Goal: Check status: Check status

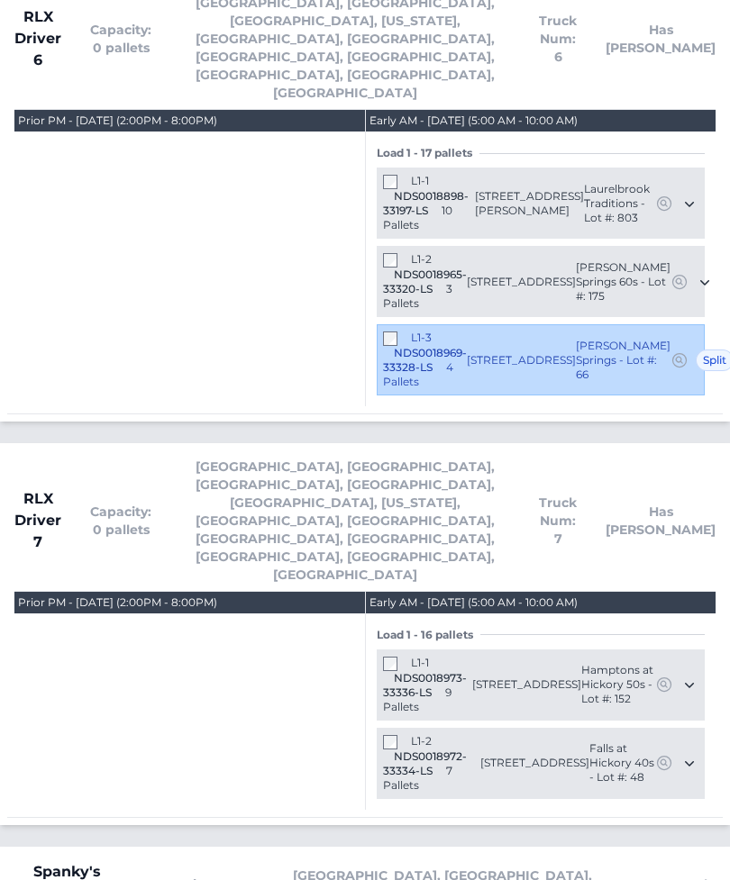
scroll to position [5944, 0]
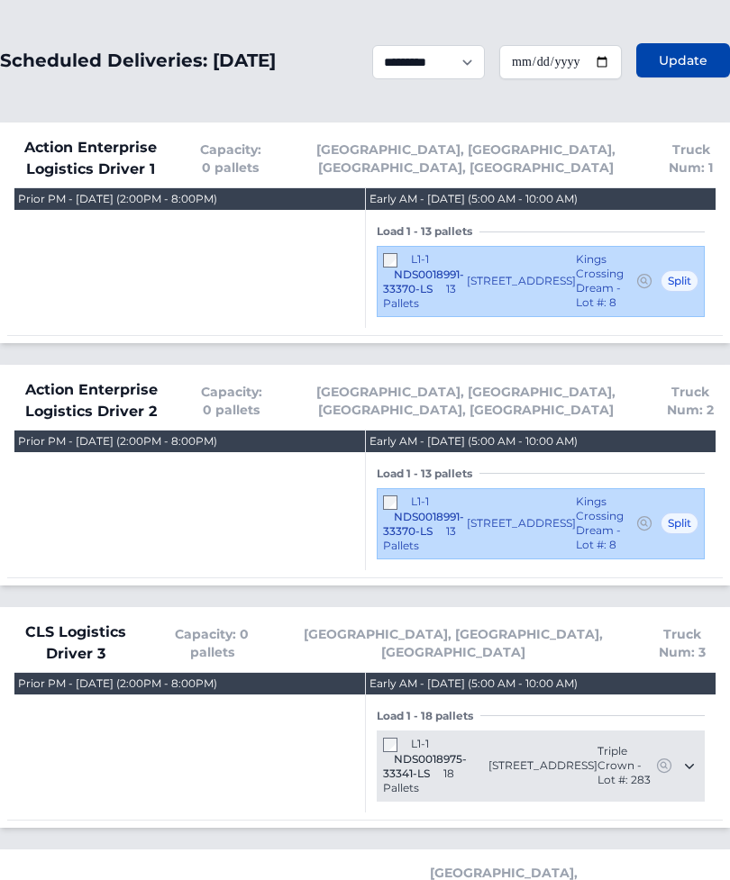
scroll to position [0, 0]
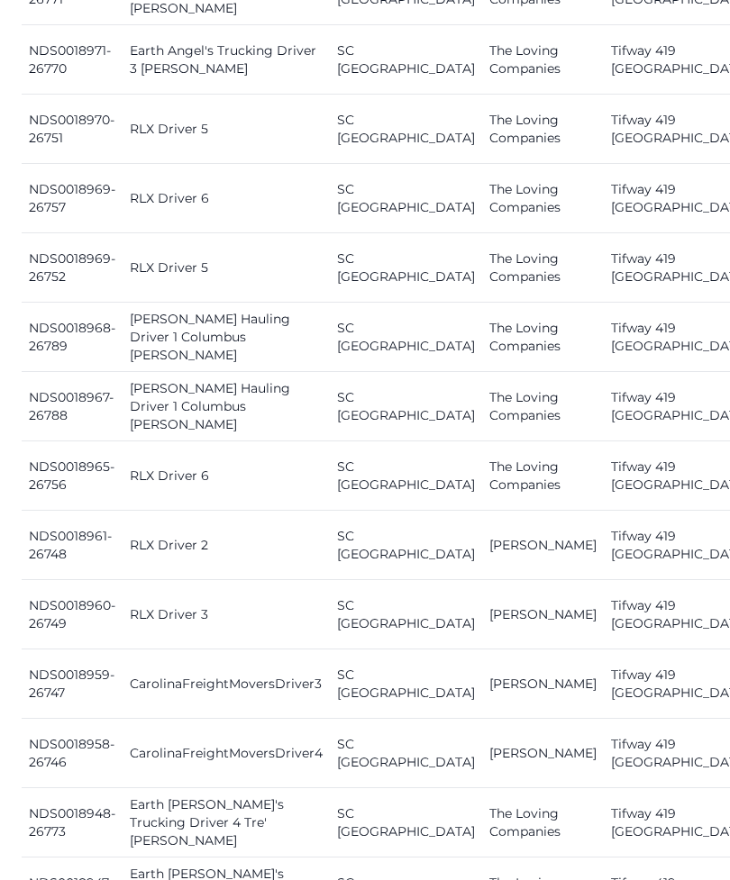
scroll to position [2120, 0]
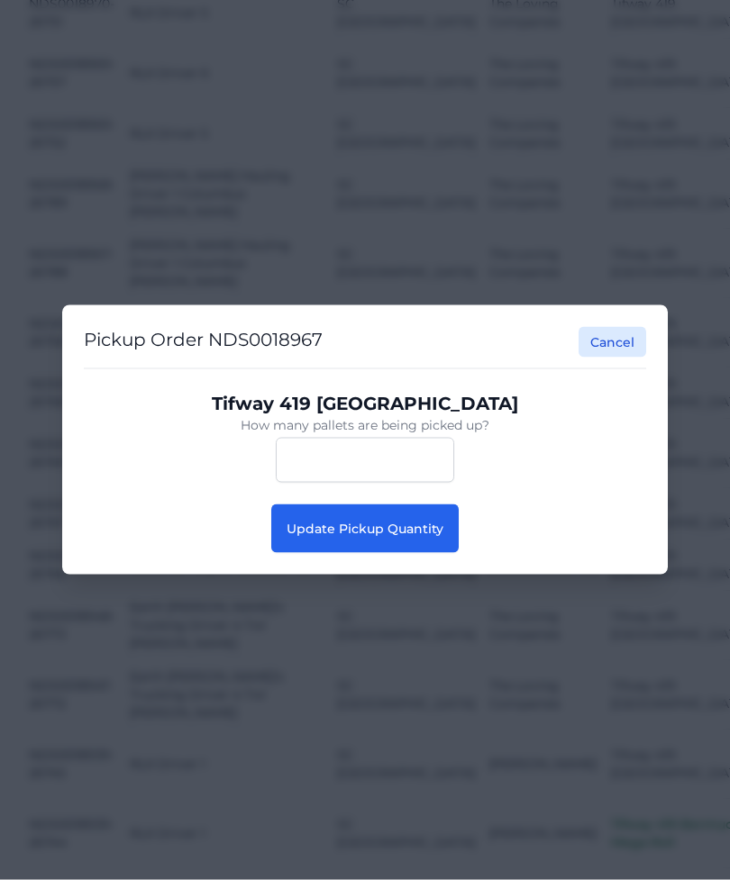
scroll to position [2121, 0]
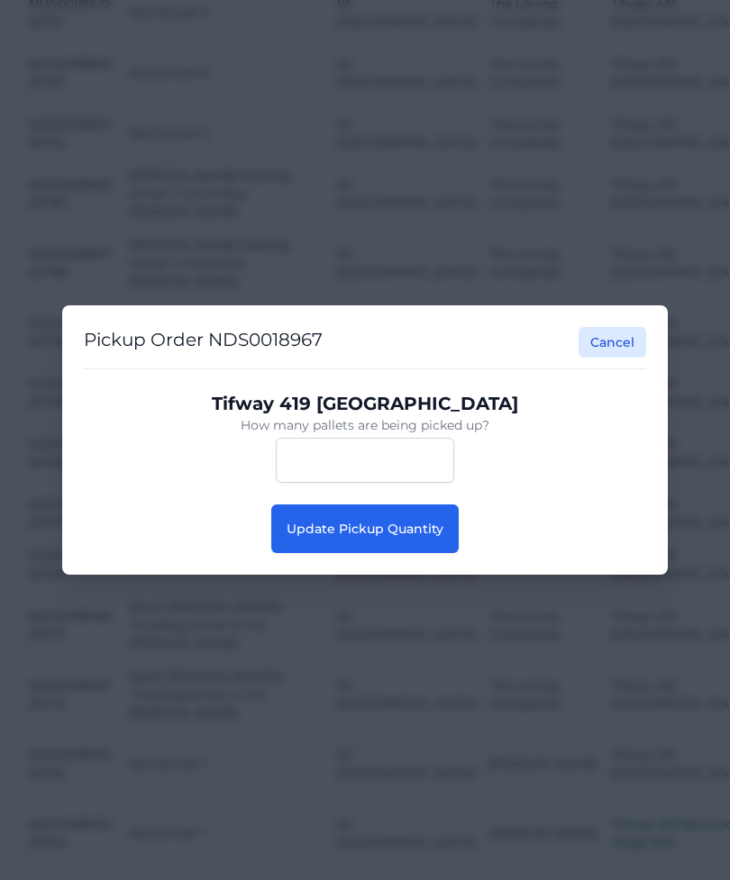
click at [419, 553] on button "Update Pickup Quantity" at bounding box center [364, 528] width 187 height 49
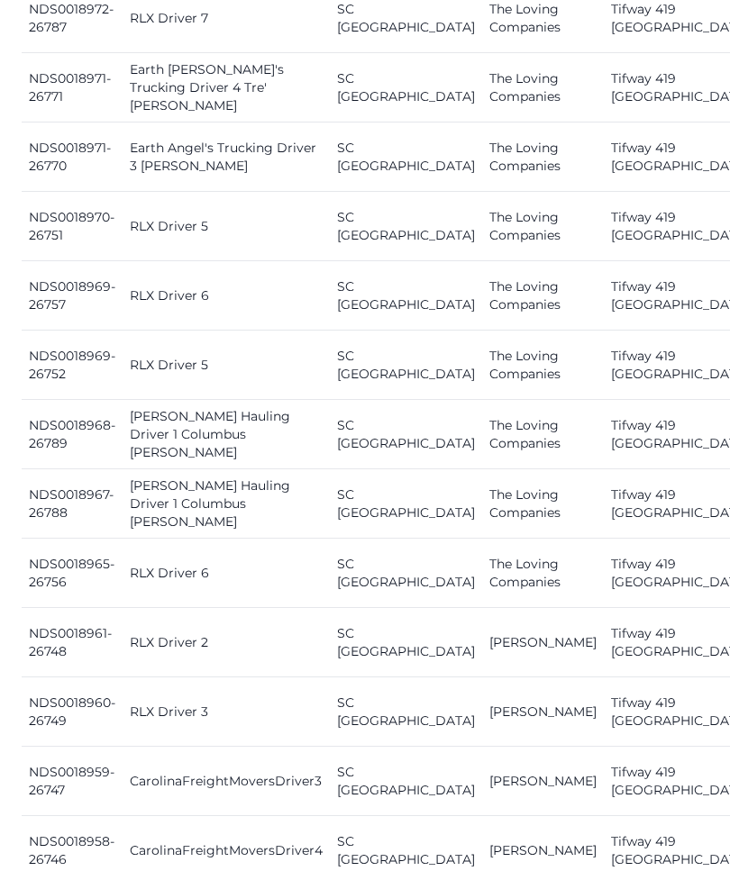
scroll to position [2026, 0]
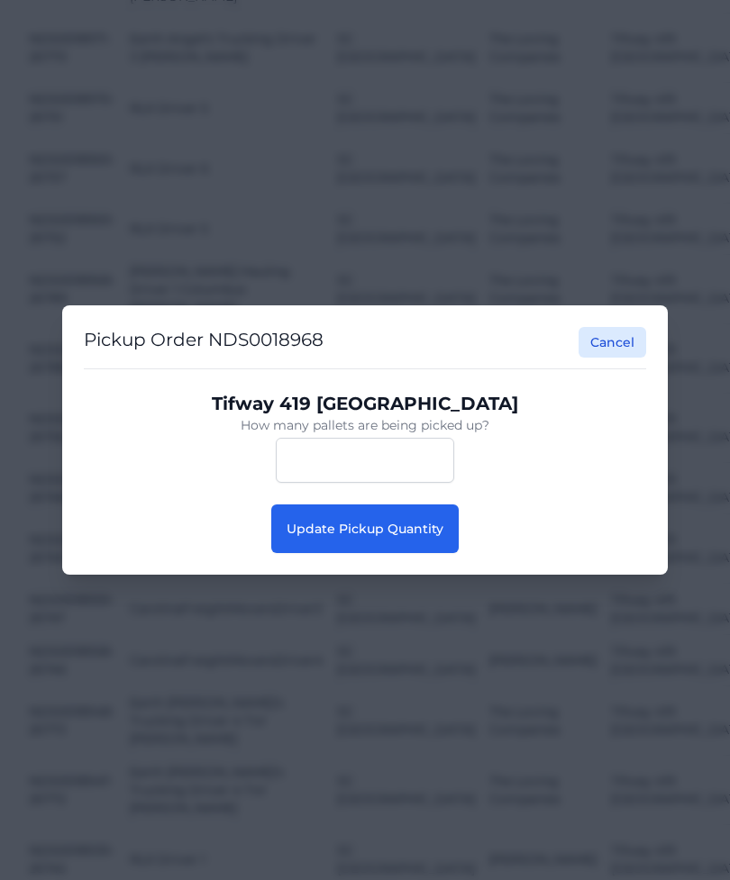
click at [418, 537] on span "Update Pickup Quantity" at bounding box center [364, 529] width 157 height 16
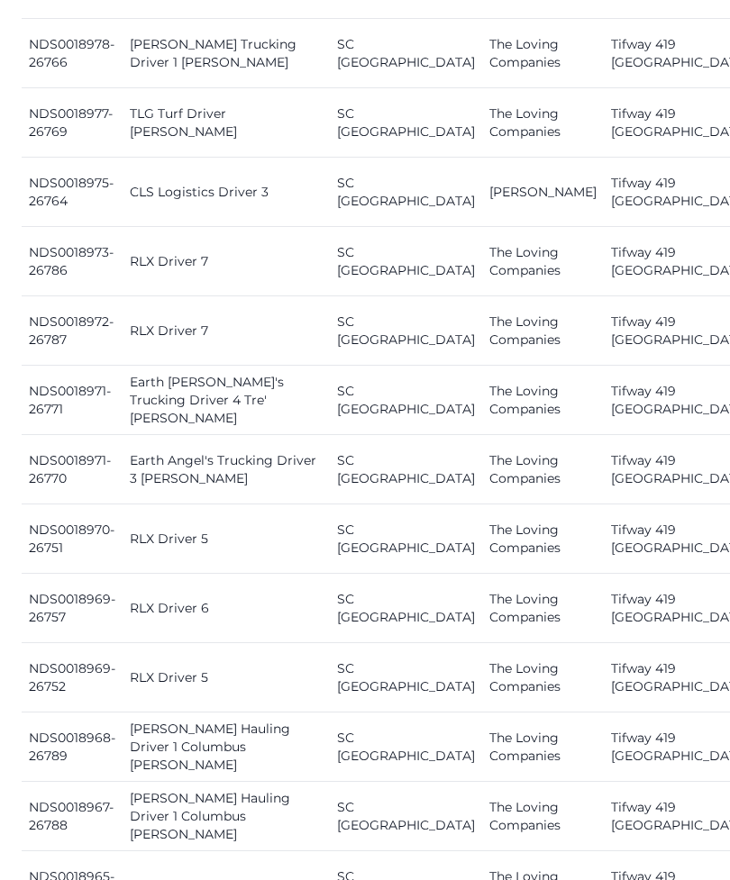
scroll to position [1725, 0]
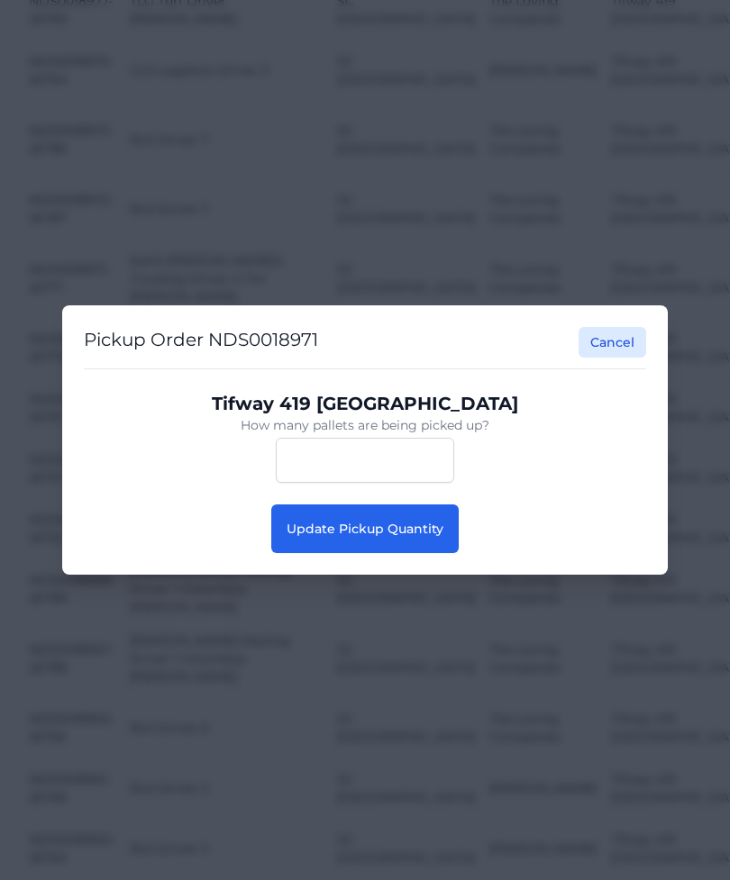
click at [410, 537] on span "Update Pickup Quantity" at bounding box center [364, 529] width 157 height 16
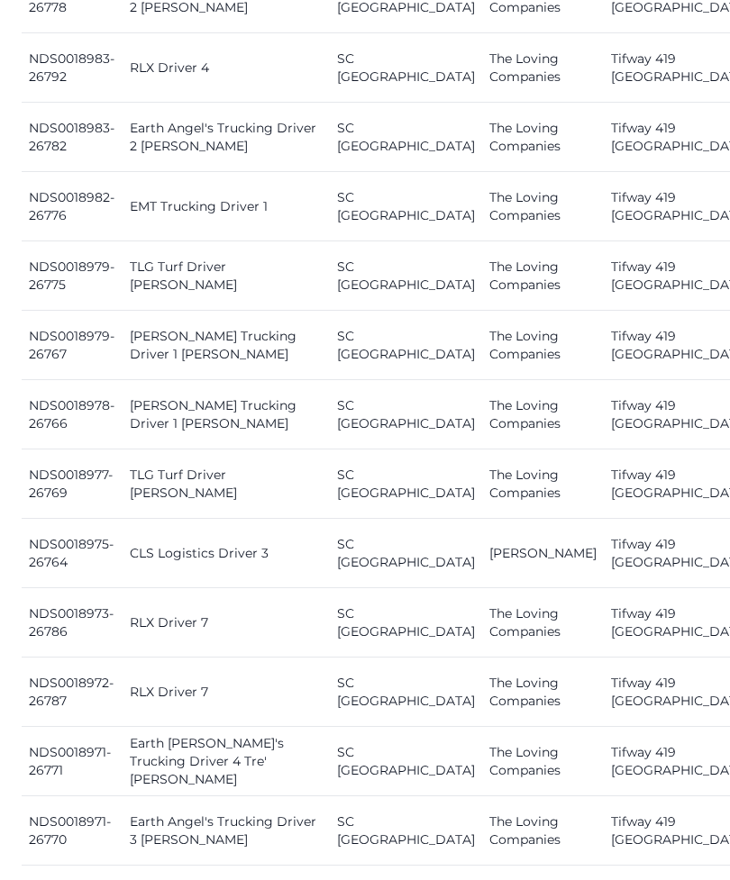
scroll to position [1676, 0]
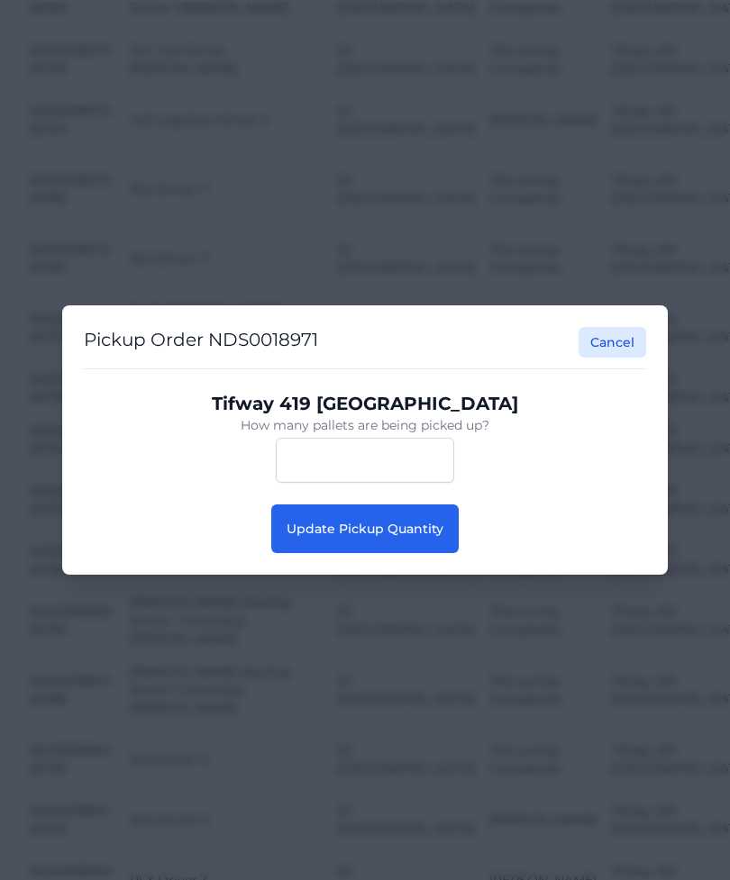
click at [402, 553] on button "Update Pickup Quantity" at bounding box center [364, 528] width 187 height 49
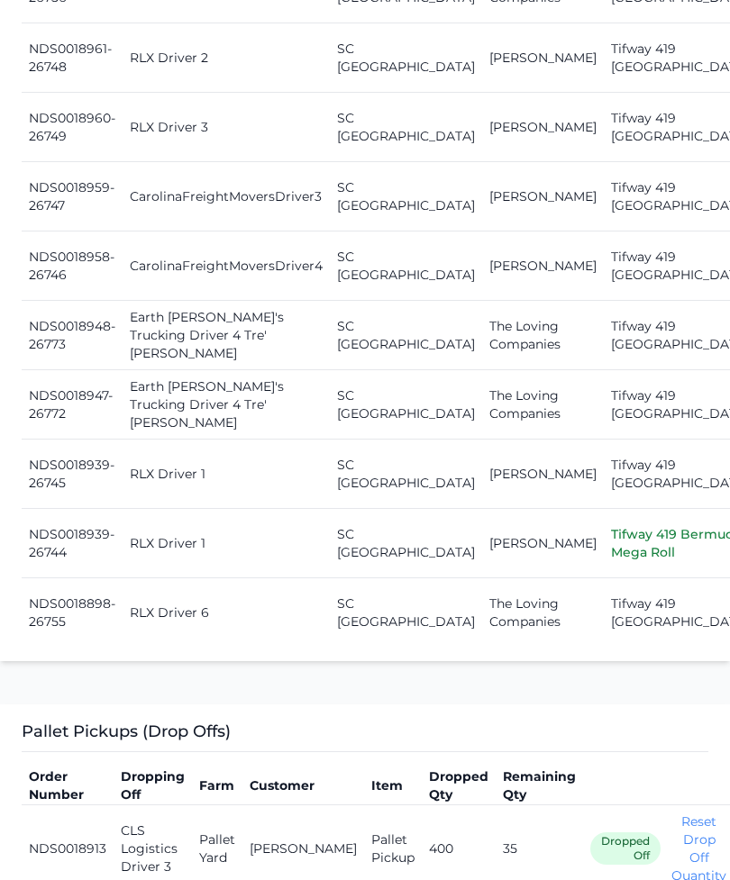
scroll to position [2609, 0]
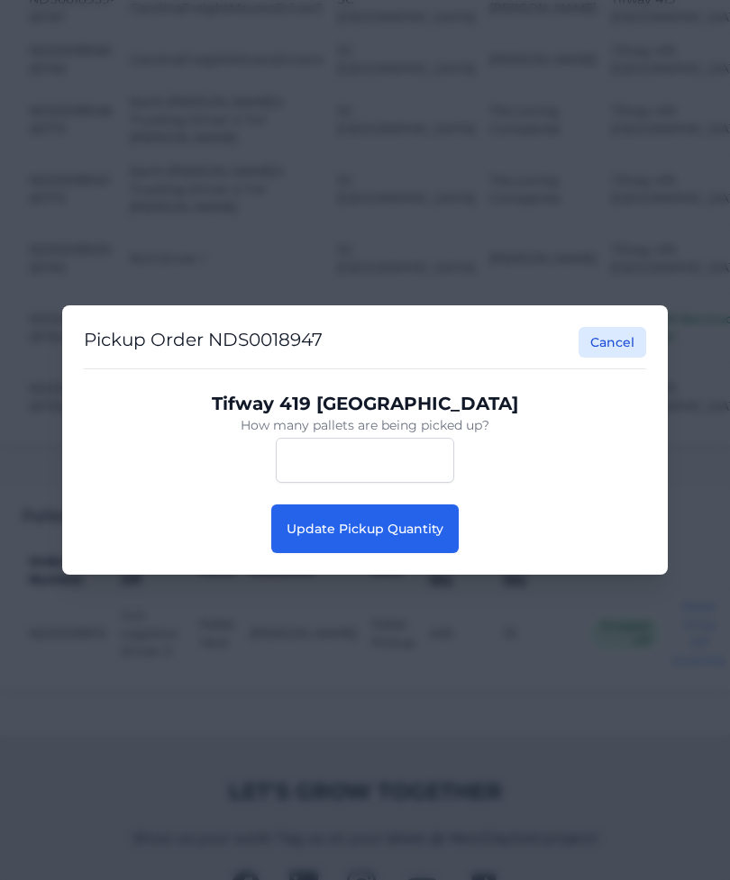
click at [322, 547] on button "Update Pickup Quantity" at bounding box center [364, 528] width 187 height 49
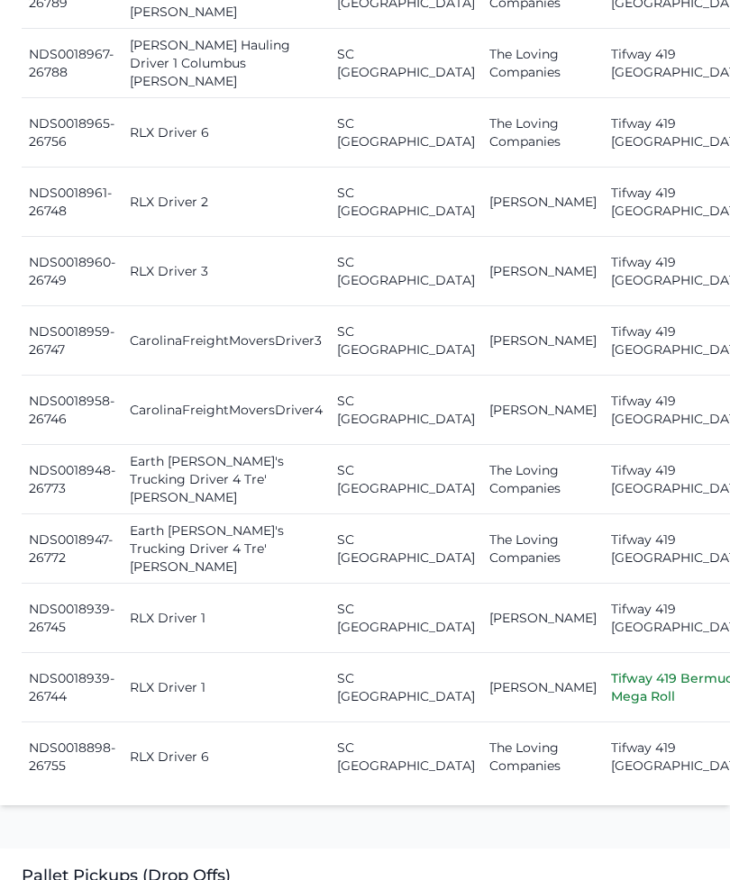
scroll to position [2464, 0]
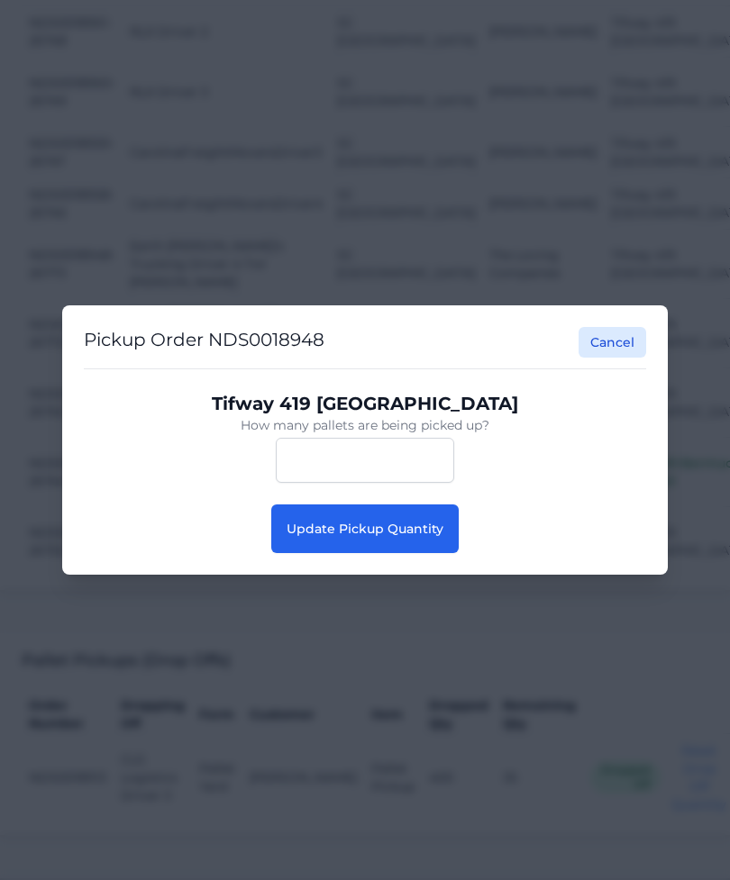
click at [324, 537] on span "Update Pickup Quantity" at bounding box center [364, 529] width 157 height 16
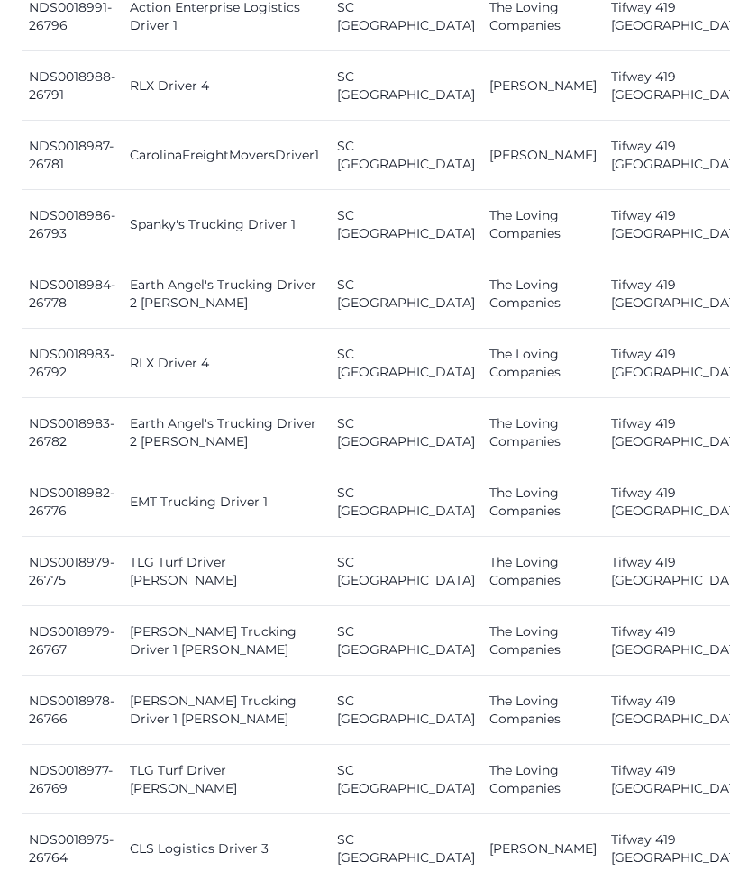
scroll to position [1056, 0]
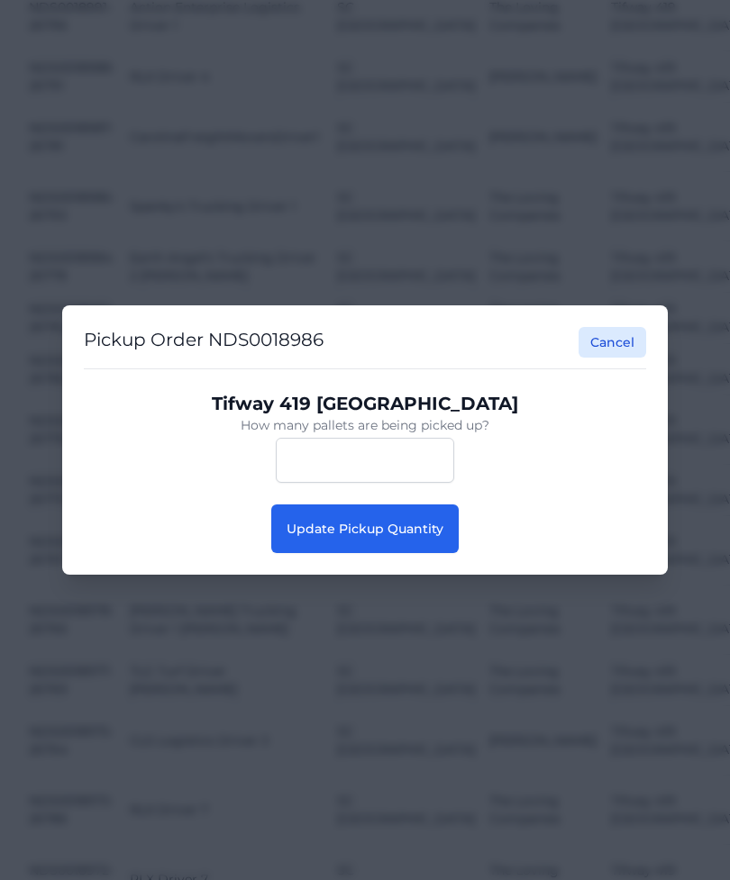
click at [417, 522] on span "Update Pickup Quantity" at bounding box center [364, 529] width 157 height 16
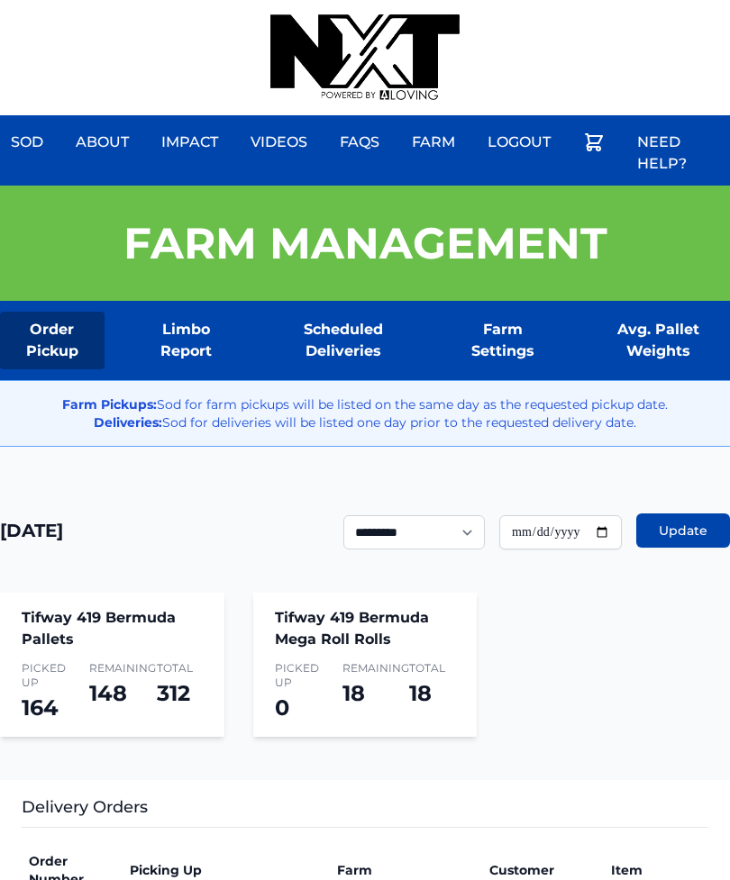
click at [673, 1] on div "Sod About Impact Videos FAQs Need Help? Farm My Account Logout" at bounding box center [365, 57] width 730 height 115
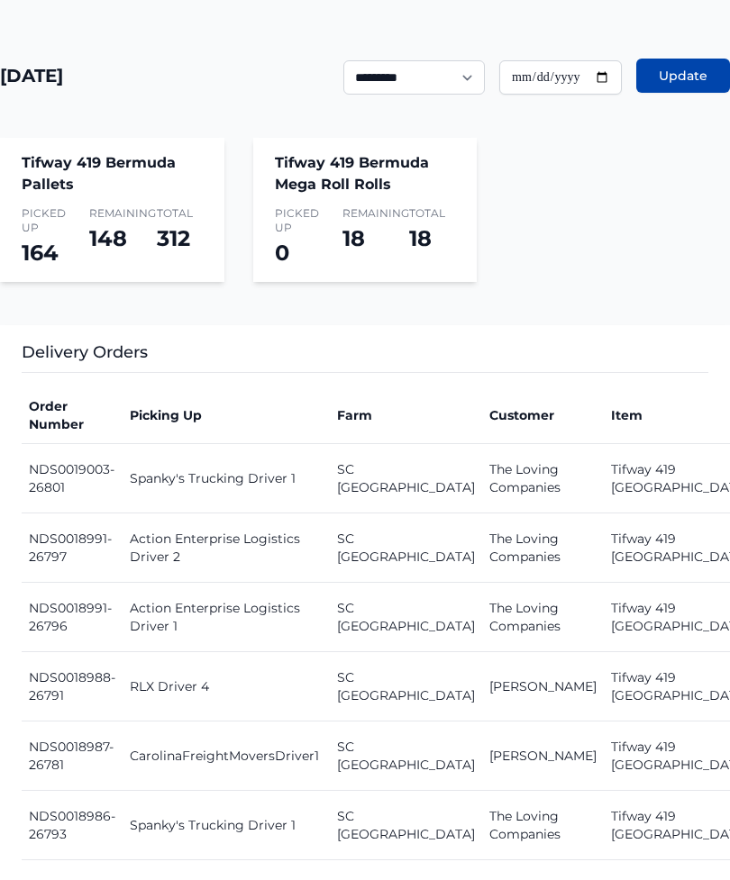
scroll to position [455, 0]
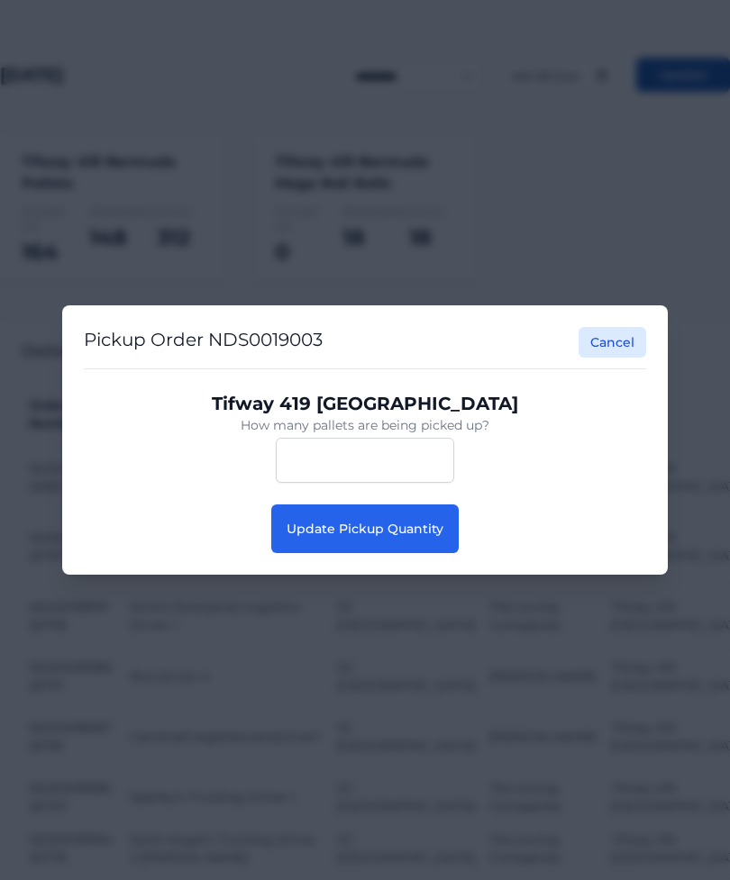
click at [449, 553] on button "Update Pickup Quantity" at bounding box center [364, 528] width 187 height 49
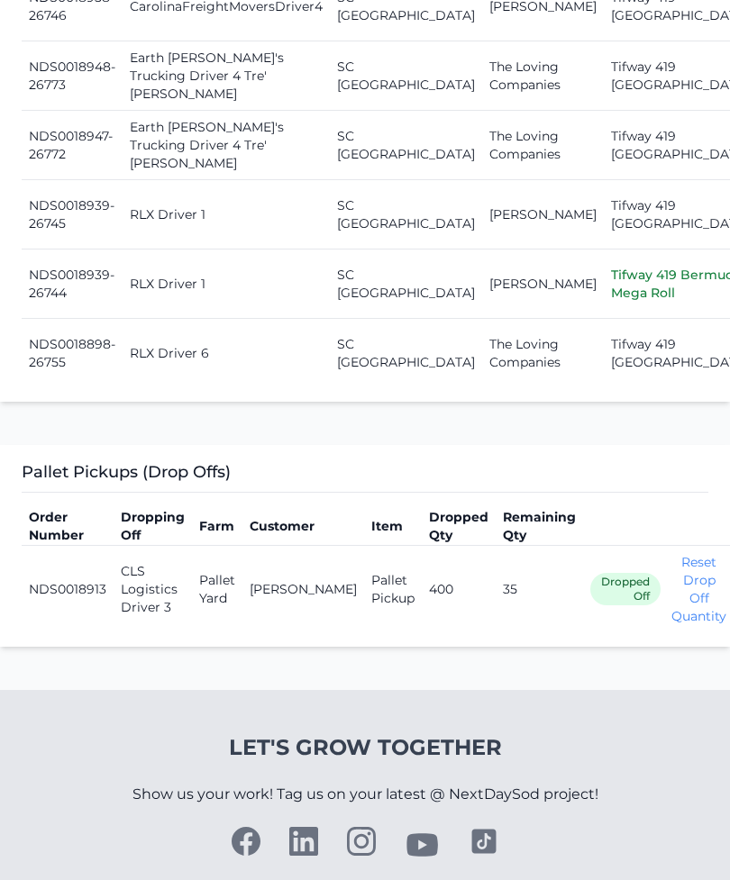
scroll to position [2868, 0]
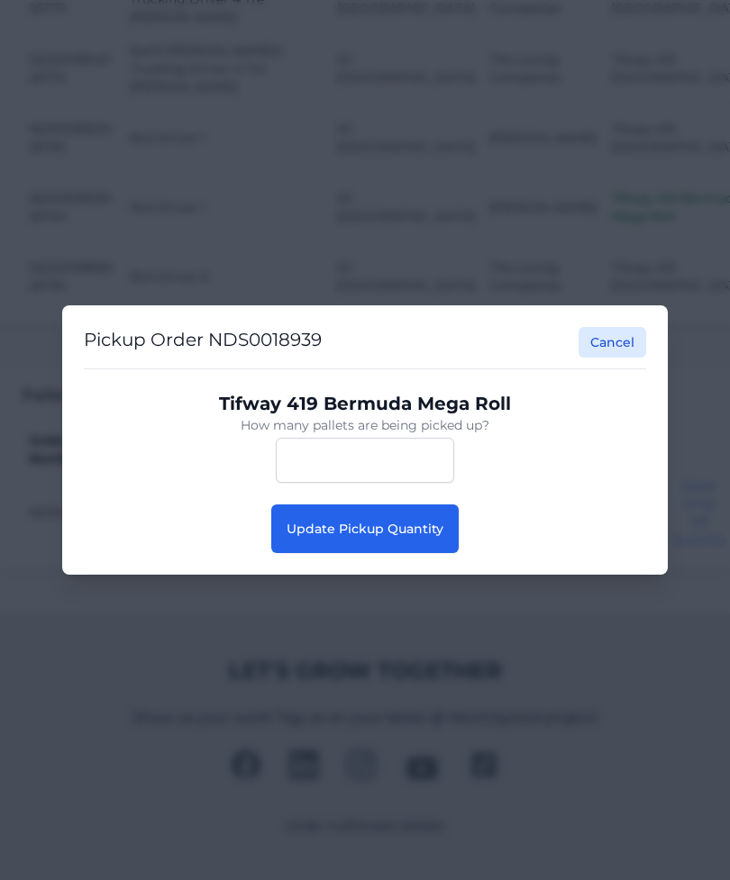
click at [431, 548] on button "Update Pickup Quantity" at bounding box center [364, 528] width 187 height 49
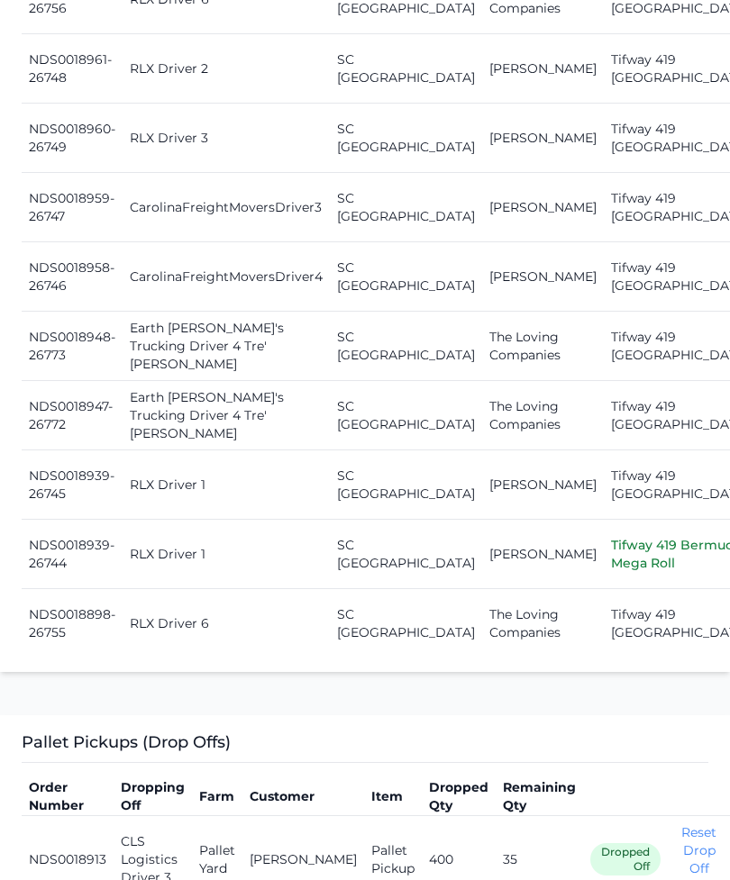
scroll to position [2610, 0]
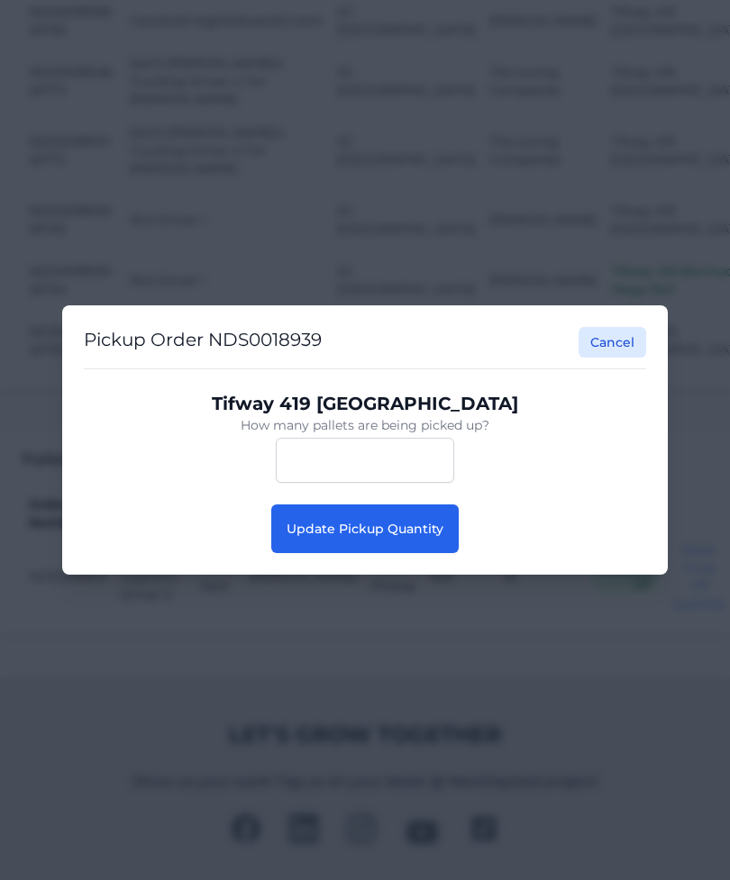
click at [437, 537] on span "Update Pickup Quantity" at bounding box center [364, 529] width 157 height 16
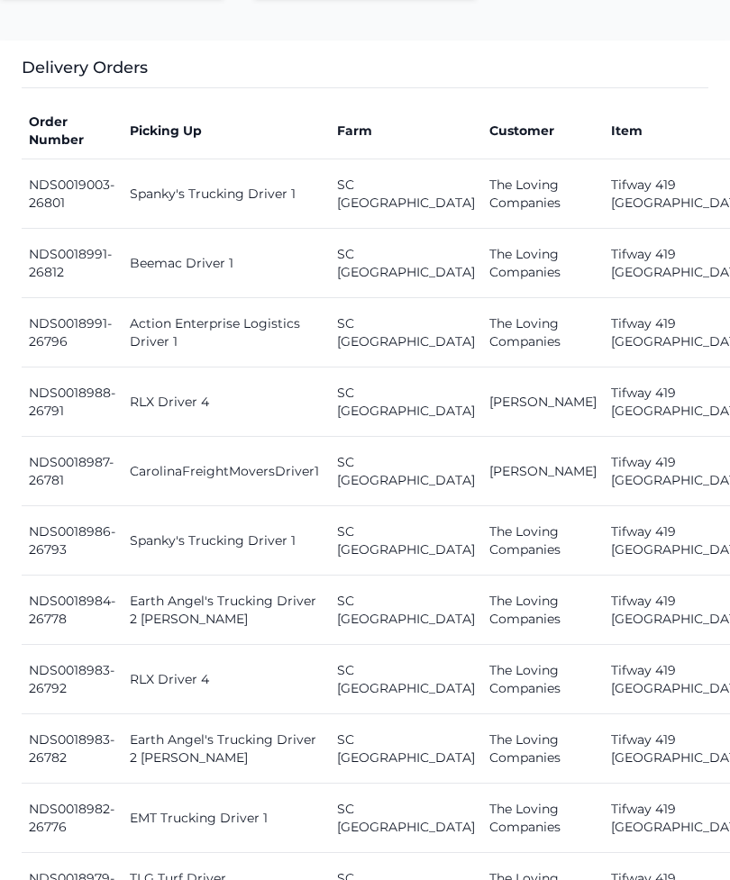
scroll to position [739, 0]
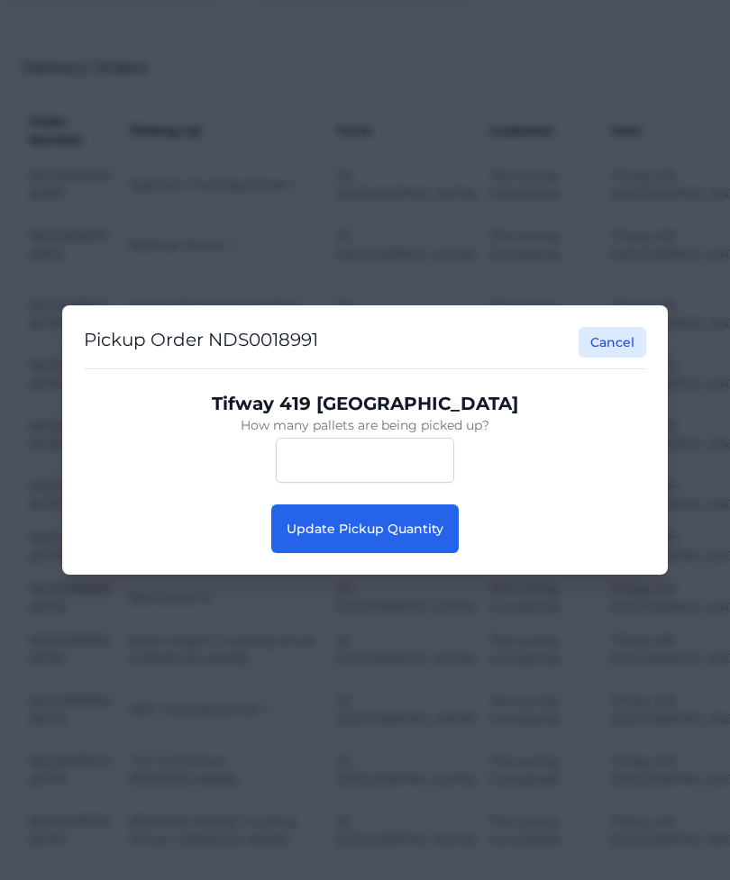
click at [436, 527] on span "Update Pickup Quantity" at bounding box center [364, 529] width 157 height 16
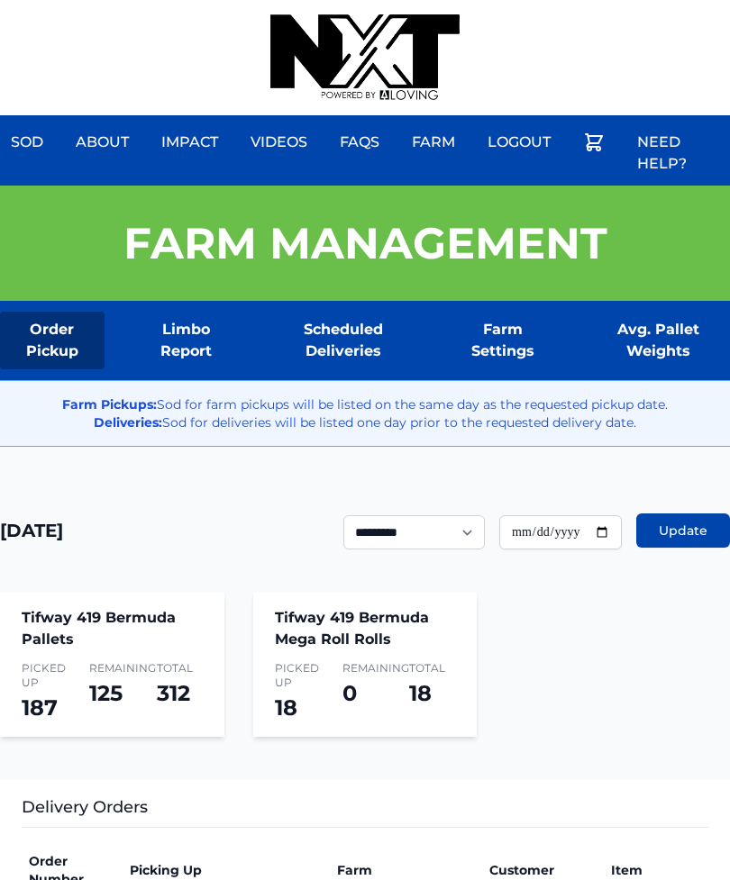
click at [674, 6] on div "Sod About Impact Videos FAQs Need Help? Farm My Account Logout" at bounding box center [365, 57] width 730 height 115
click at [655, 5] on div "Sod About Impact Videos FAQs Need Help? Farm My Account Logout" at bounding box center [365, 57] width 730 height 115
click at [667, 3] on div "Sod About Impact Videos FAQs Need Help? Farm My Account Logout" at bounding box center [365, 57] width 730 height 115
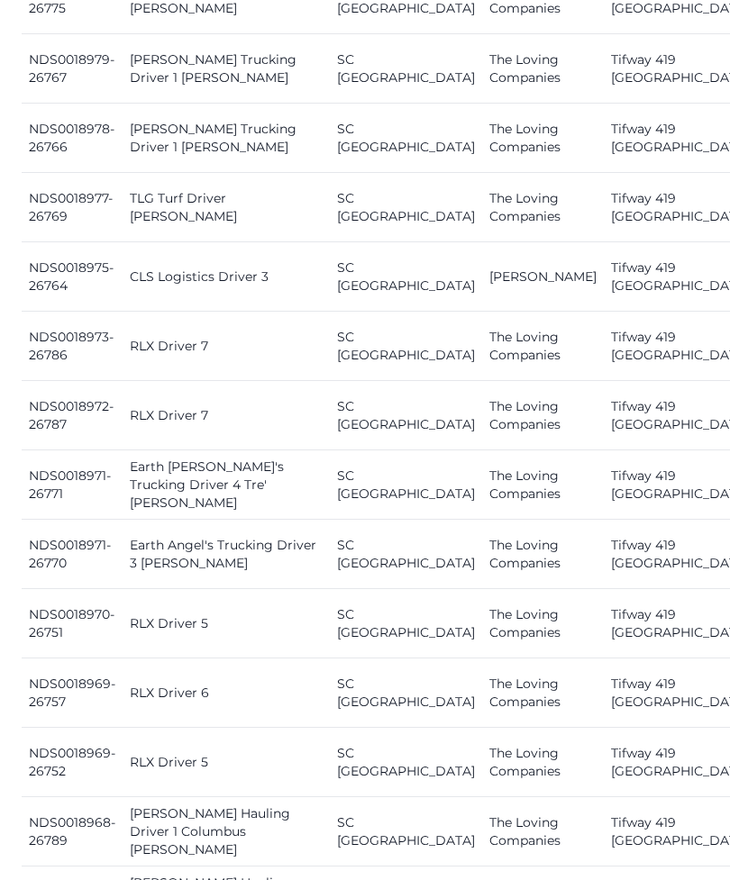
scroll to position [1629, 0]
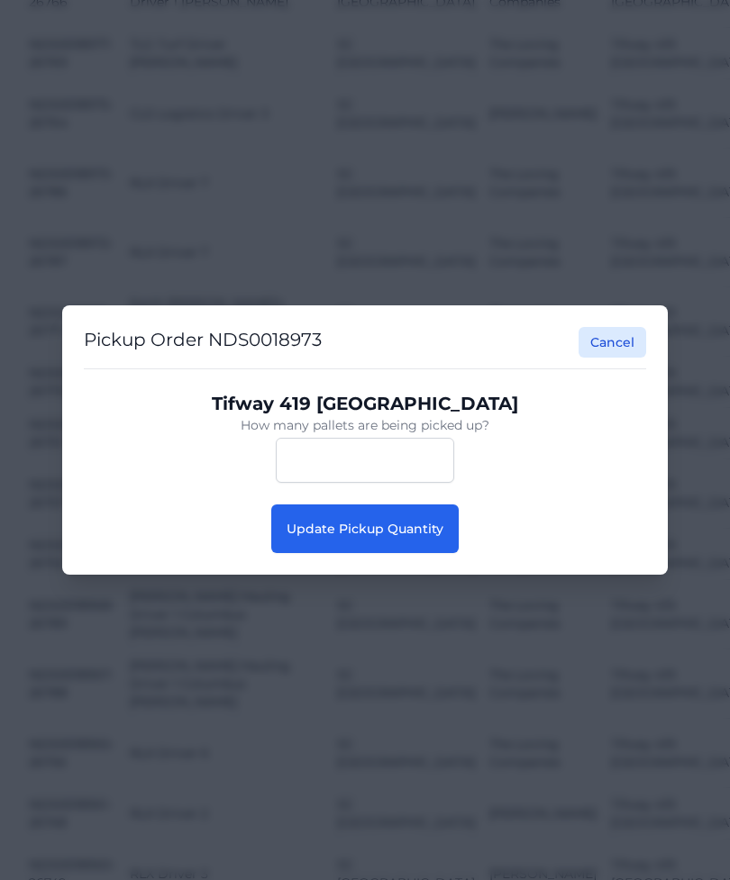
click at [423, 575] on div "Pickup Order NDS0018973 Cancel Tifway 419 Bermuda How many pallets are being pi…" at bounding box center [364, 439] width 605 height 269
click at [427, 553] on button "Update Pickup Quantity" at bounding box center [364, 528] width 187 height 49
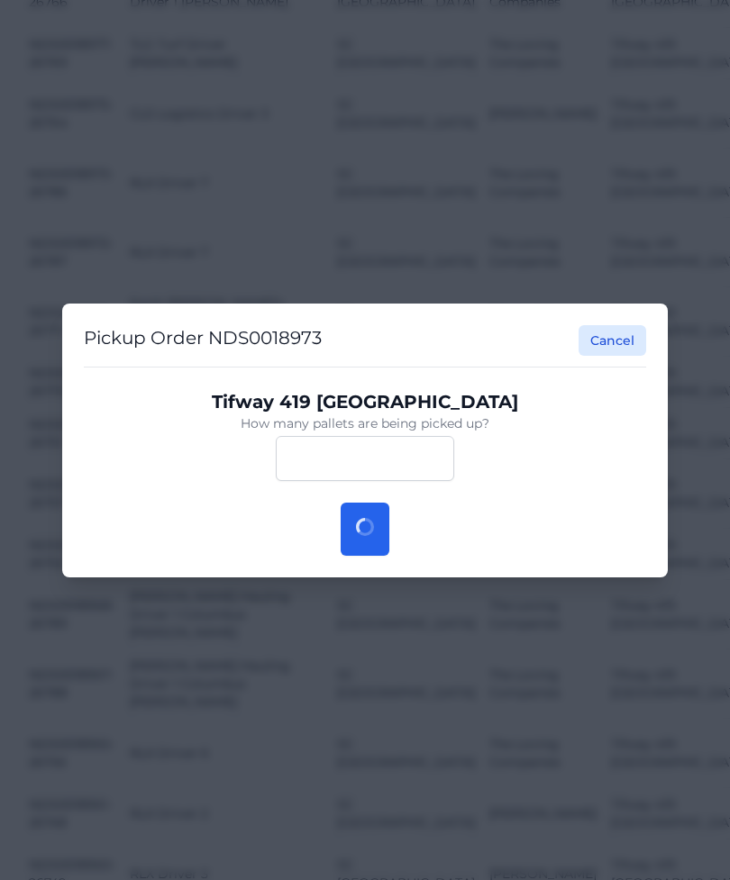
scroll to position [1645, 0]
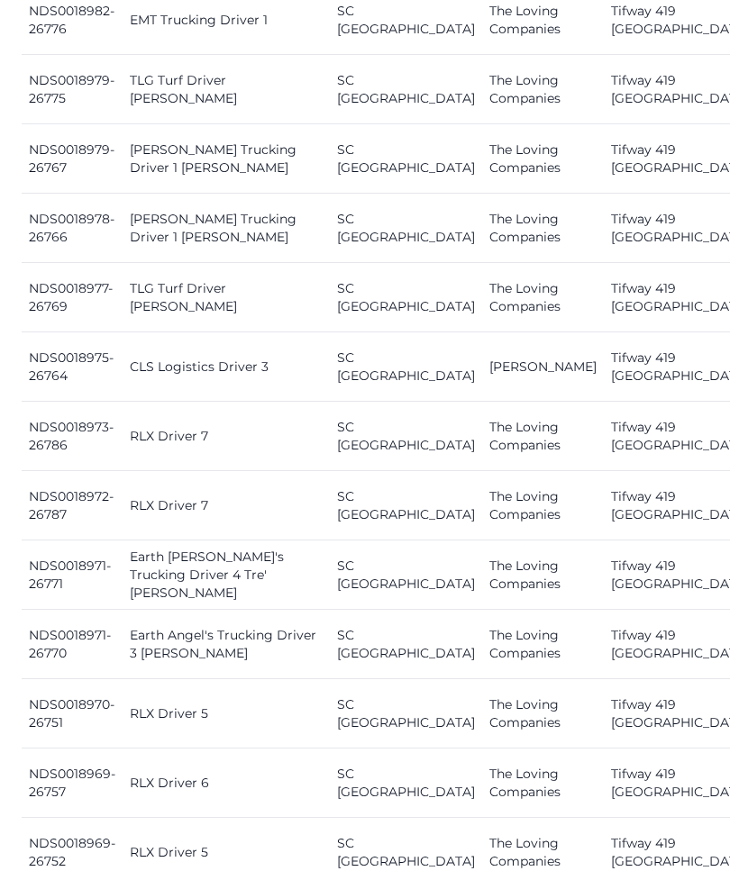
scroll to position [1541, 0]
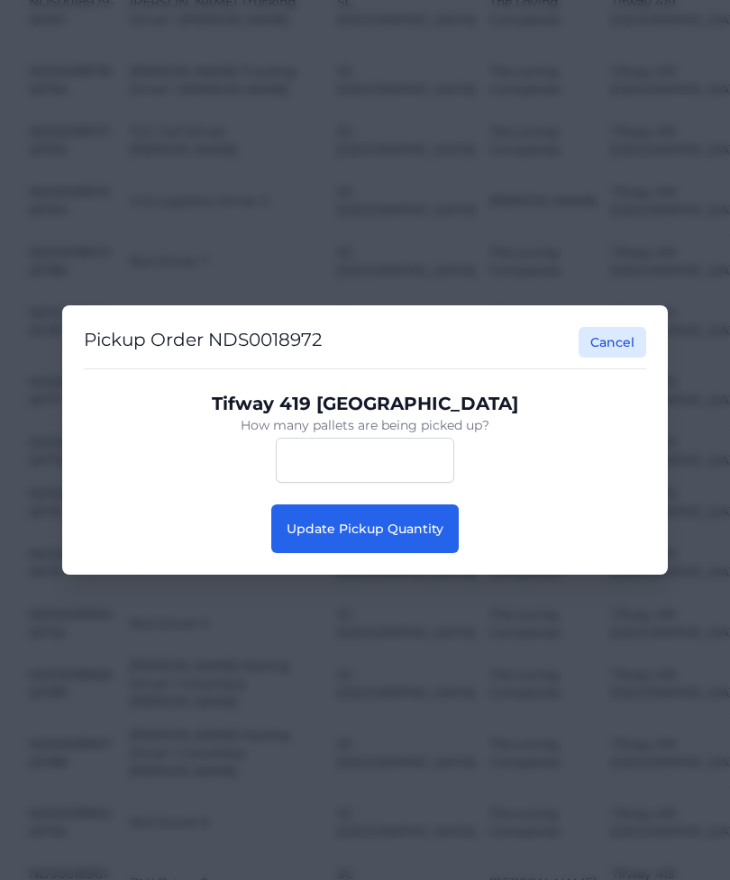
click at [420, 537] on span "Update Pickup Quantity" at bounding box center [364, 529] width 157 height 16
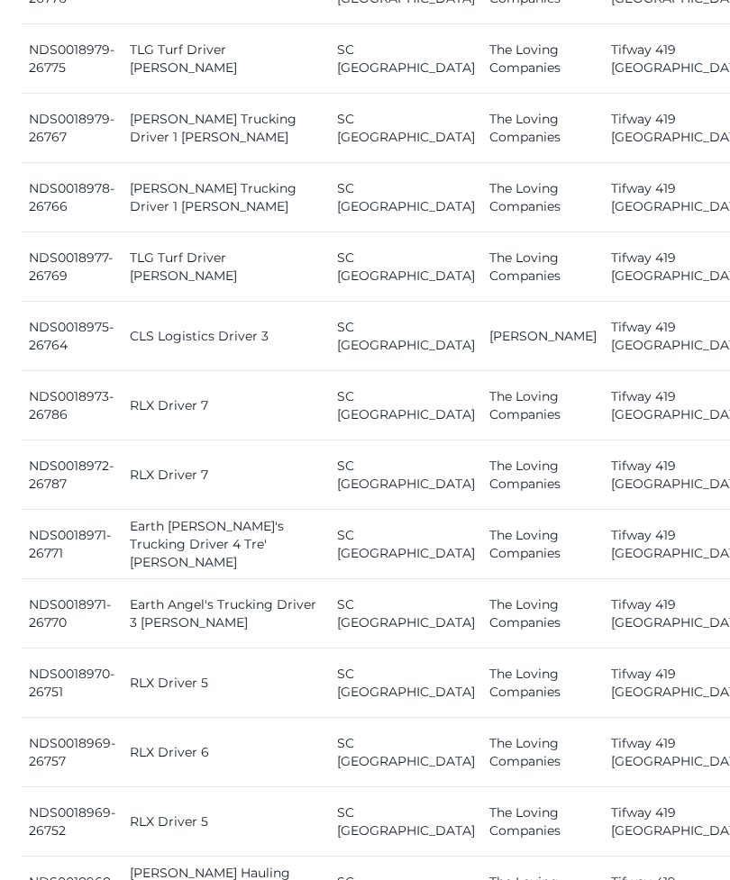
scroll to position [1568, 0]
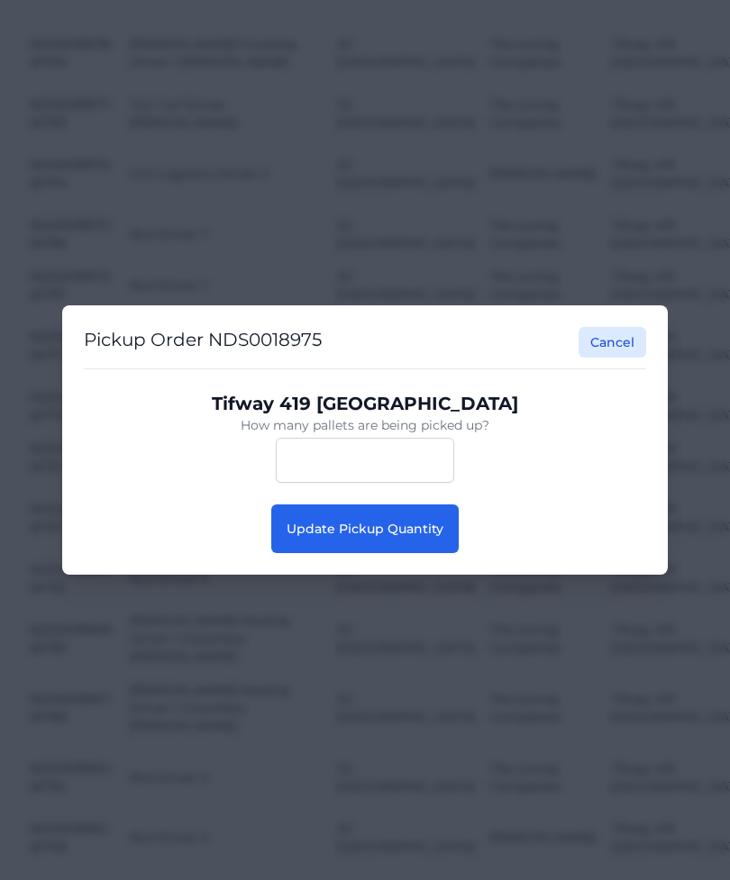
click at [431, 537] on span "Update Pickup Quantity" at bounding box center [364, 529] width 157 height 16
